Goal: Obtain resource: Download file/media

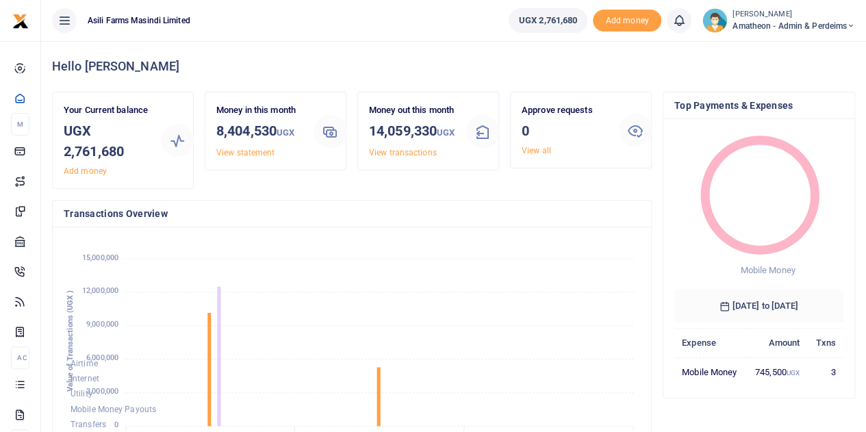
scroll to position [11, 11]
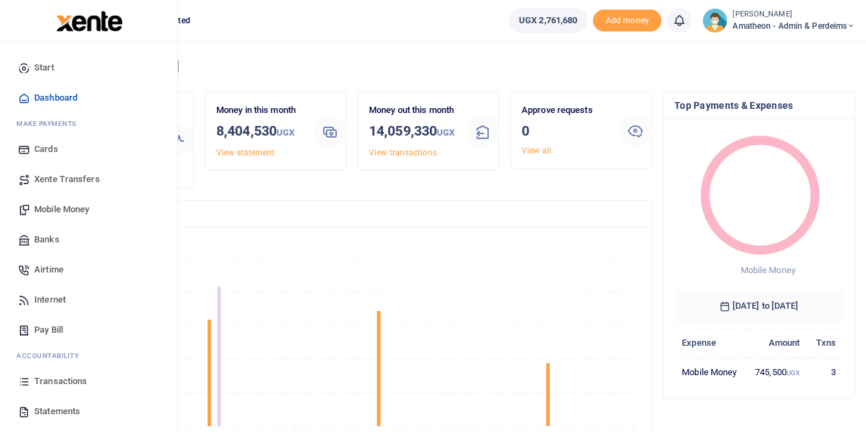
click at [47, 411] on span "Statements" at bounding box center [57, 411] width 46 height 14
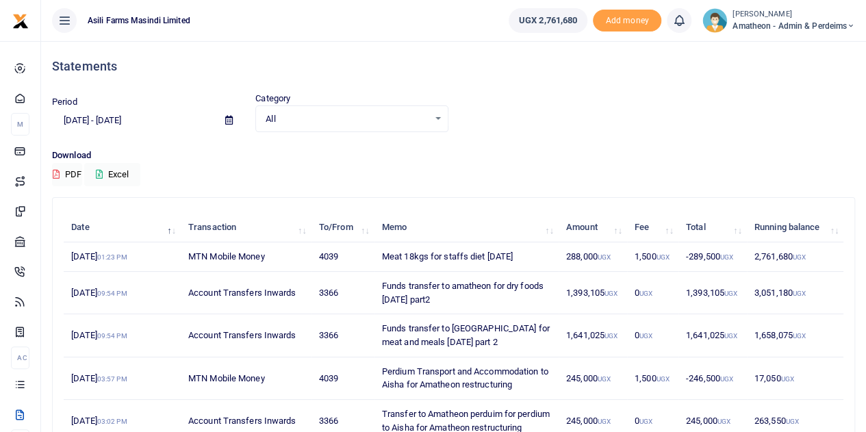
click at [228, 121] on icon at bounding box center [229, 120] width 8 height 9
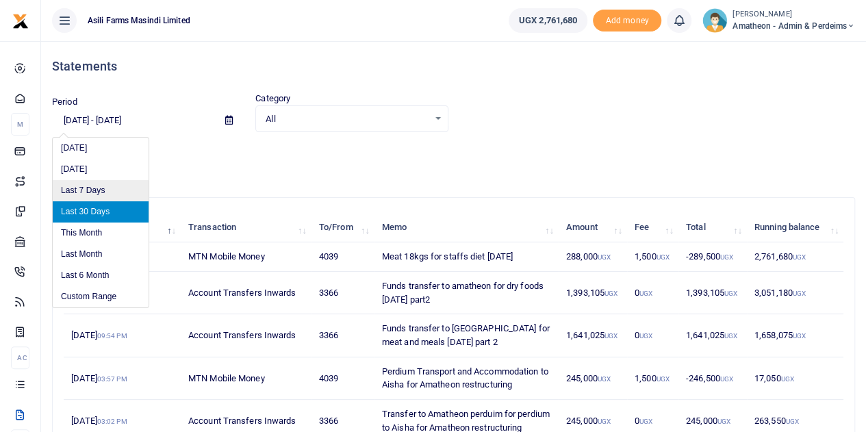
click at [86, 190] on li "Last 7 Days" at bounding box center [101, 190] width 96 height 21
type input "09/09/2025 - 09/15/2025"
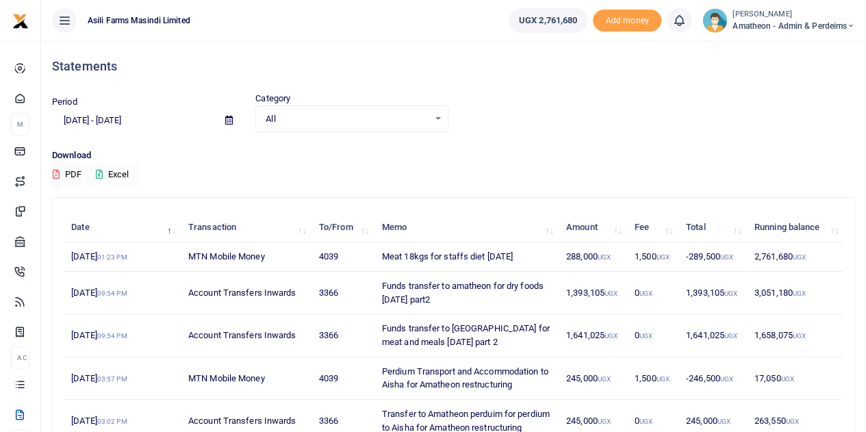
click at [119, 170] on button "Excel" at bounding box center [112, 174] width 56 height 23
